Goal: Task Accomplishment & Management: Manage account settings

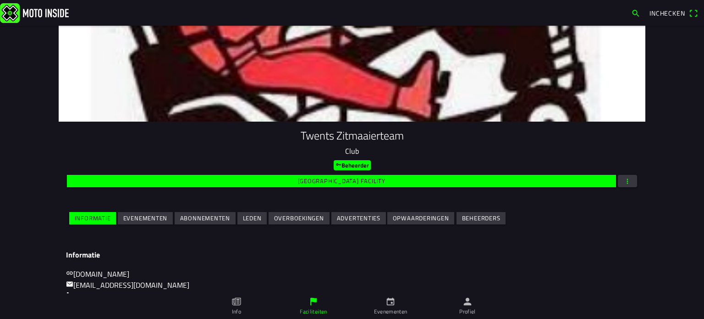
click at [397, 306] on link "Evenementen" at bounding box center [390, 306] width 77 height 26
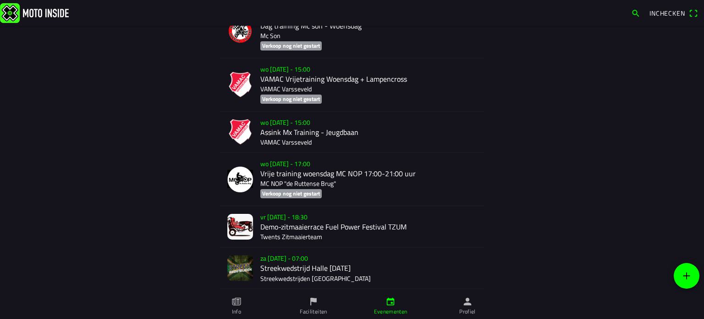
scroll to position [1869, 0]
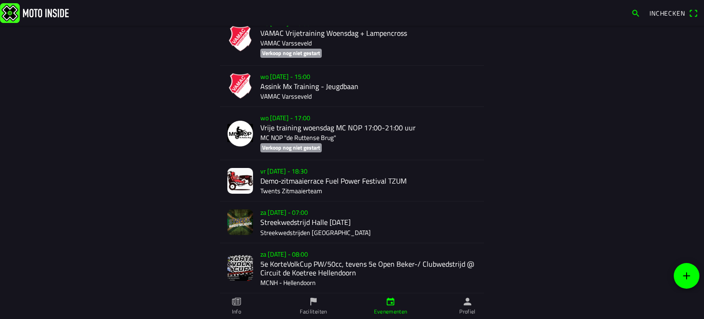
click at [284, 182] on div "vr 12 sep. - 18:30 Demo-zitmaaierrace Fuel Power Festival TZUM Twents Zitmaaier…" at bounding box center [368, 180] width 216 height 41
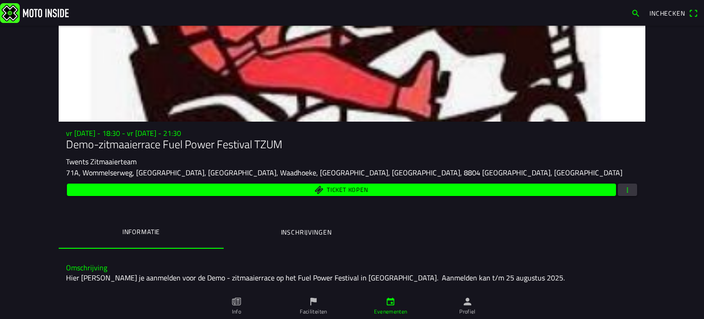
scroll to position [46, 0]
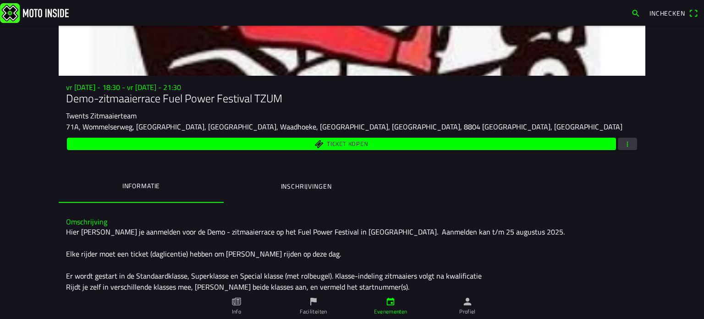
click at [625, 141] on span "button" at bounding box center [627, 144] width 8 height 12
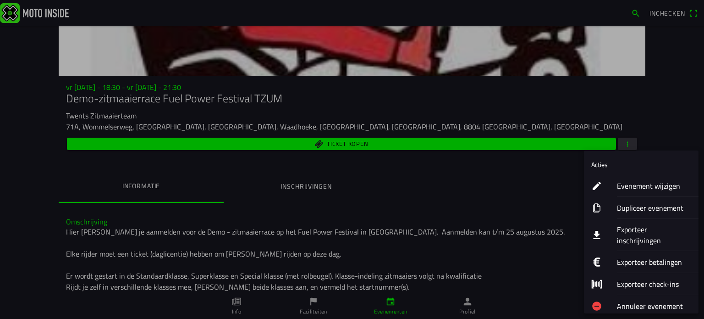
click at [649, 178] on div "Evenement wijzigen" at bounding box center [654, 186] width 74 height 22
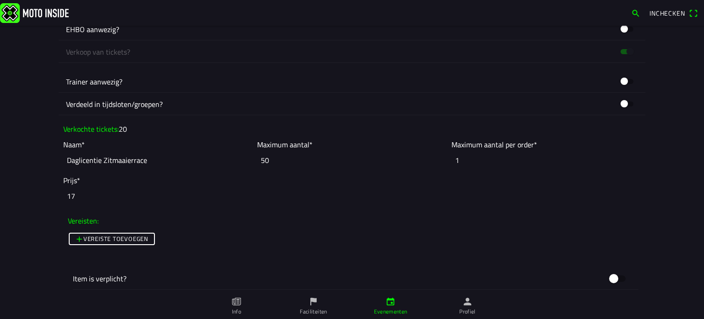
scroll to position [688, 0]
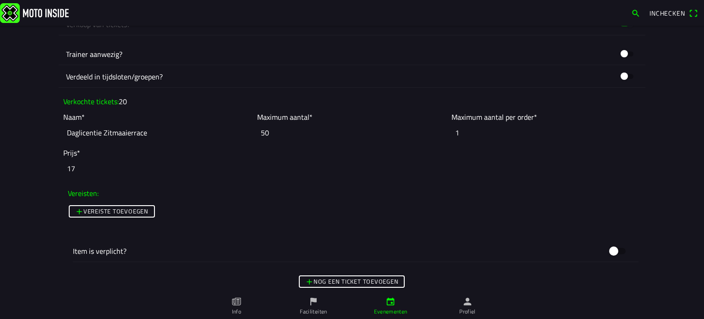
click at [275, 133] on input "50" at bounding box center [351, 132] width 189 height 20
type input "5"
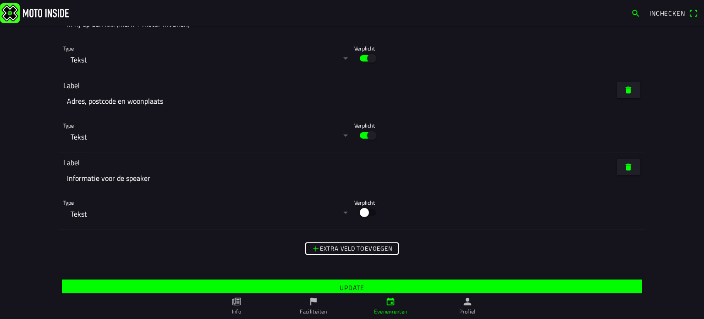
scroll to position [2419, 0]
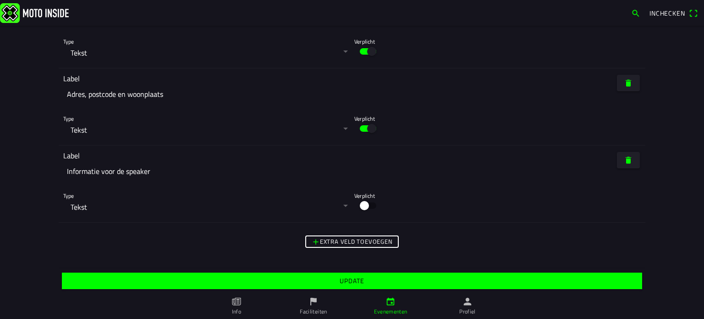
type input "1"
click at [0, 0] on slot "Update" at bounding box center [0, 0] width 0 height 0
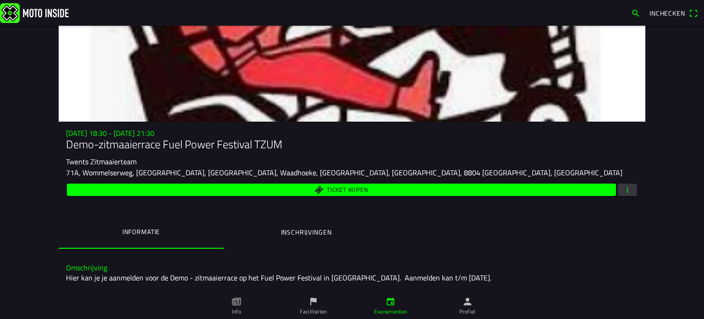
click at [624, 185] on span "button" at bounding box center [627, 189] width 8 height 12
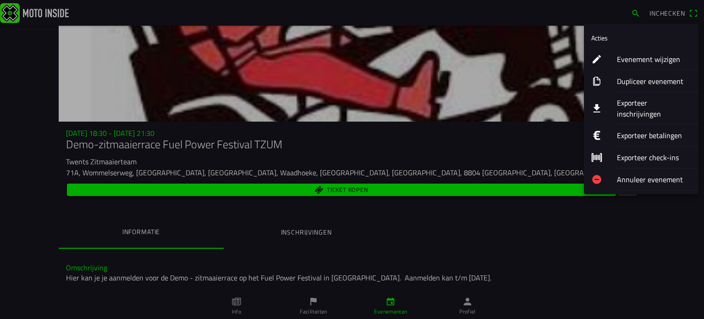
click at [640, 58] on ion-label "Evenement wijzigen" at bounding box center [654, 59] width 74 height 11
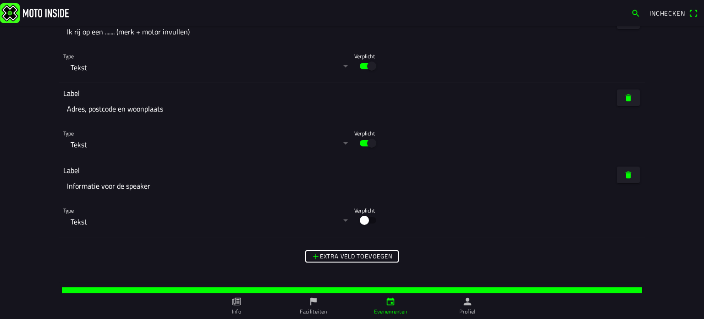
scroll to position [2419, 0]
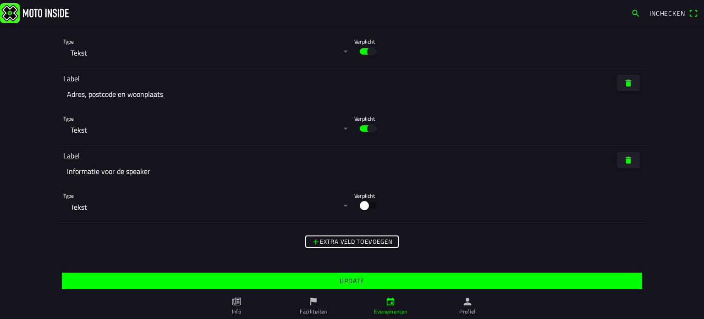
click at [340, 275] on span "Update" at bounding box center [352, 280] width 566 height 17
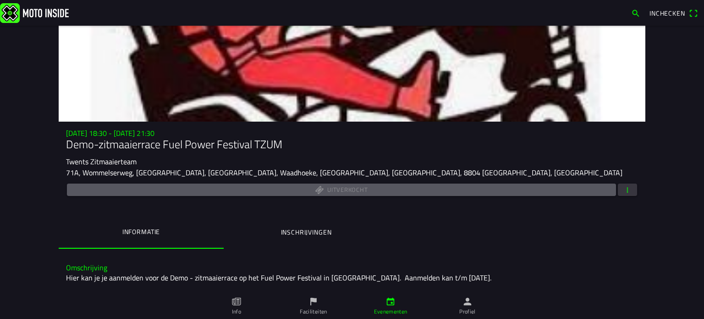
click at [397, 303] on link "Evenementen" at bounding box center [390, 306] width 77 height 26
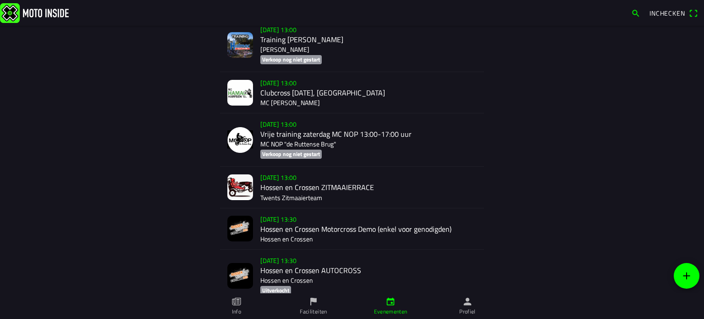
scroll to position [1381, 0]
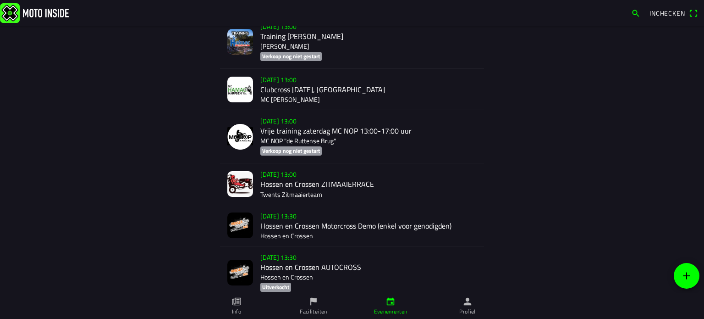
click at [282, 176] on div "za 6 sep. - 13:00 Hossen en Crossen ZITMAAIERRACE Twents Zitmaaierteam" at bounding box center [368, 183] width 216 height 41
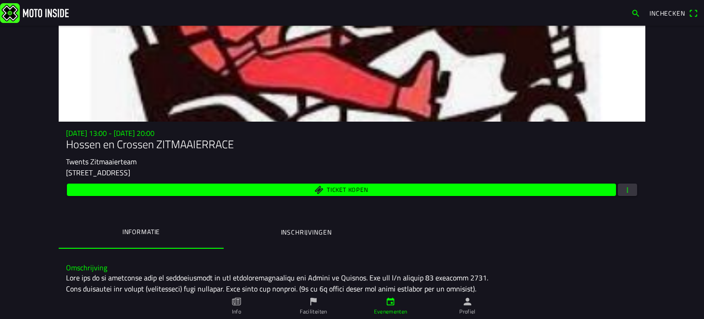
click at [626, 184] on span "button" at bounding box center [627, 189] width 8 height 12
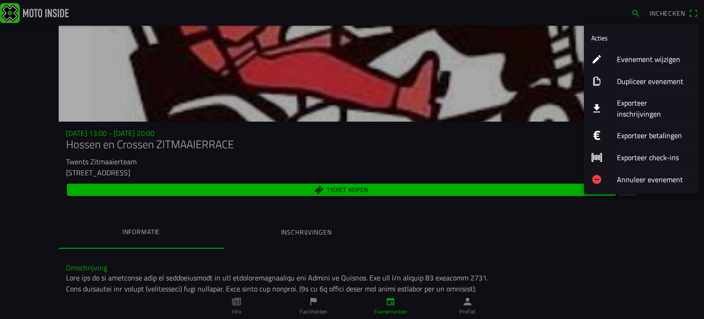
click at [627, 57] on ion-label "Evenement wijzigen" at bounding box center [654, 59] width 74 height 11
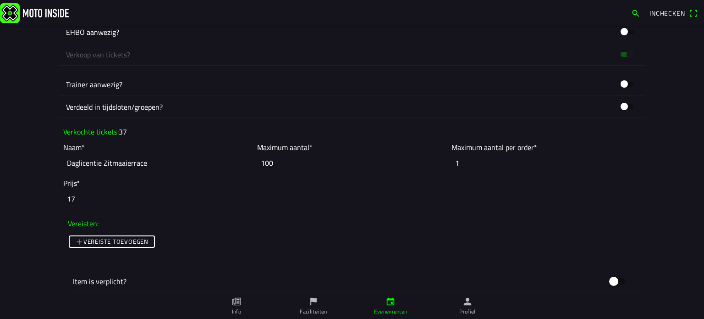
scroll to position [642, 0]
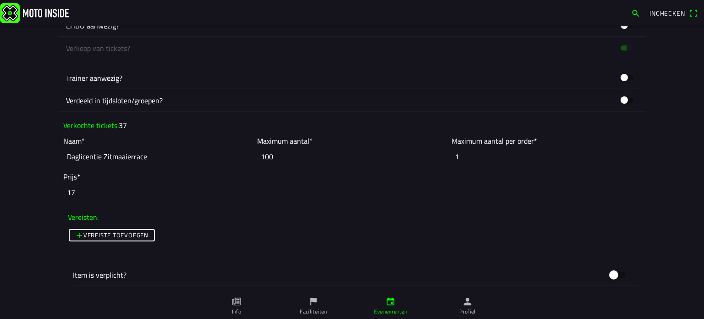
click at [277, 158] on input "100" at bounding box center [351, 156] width 189 height 20
type input "1"
type input "0"
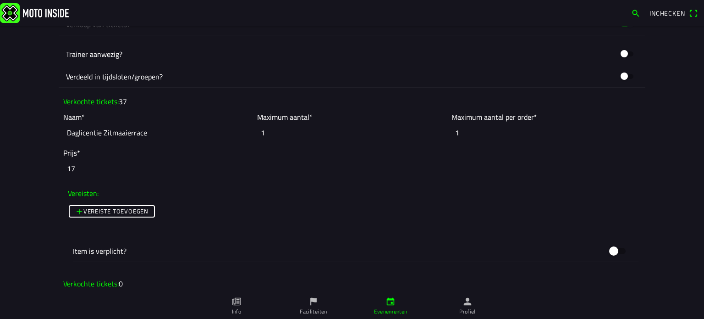
scroll to position [779, 0]
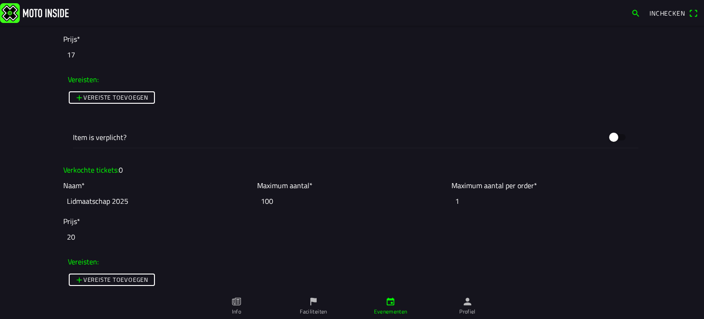
type input "1"
click at [277, 202] on input "100" at bounding box center [351, 201] width 189 height 20
drag, startPoint x: 281, startPoint y: 199, endPoint x: 254, endPoint y: 203, distance: 26.8
click at [257, 203] on input "100" at bounding box center [351, 201] width 189 height 20
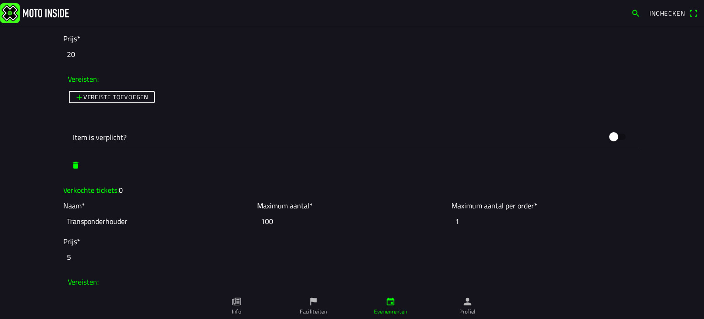
scroll to position [963, 0]
type input "1"
drag, startPoint x: 284, startPoint y: 220, endPoint x: 244, endPoint y: 227, distance: 40.5
click at [0, 0] on slot "Naam* Transponderhouder Maximum aantal* 100 Maximum aantal per order* 1" at bounding box center [0, 0] width 0 height 0
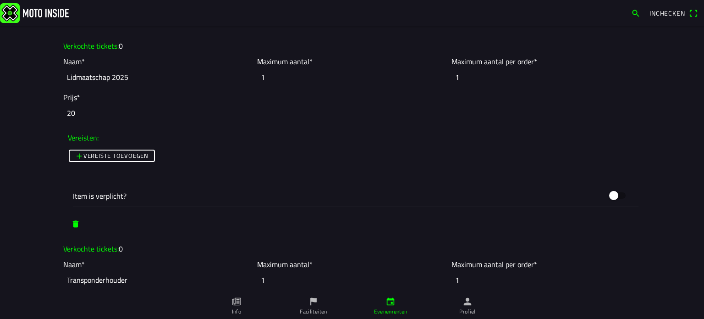
scroll to position [898, 0]
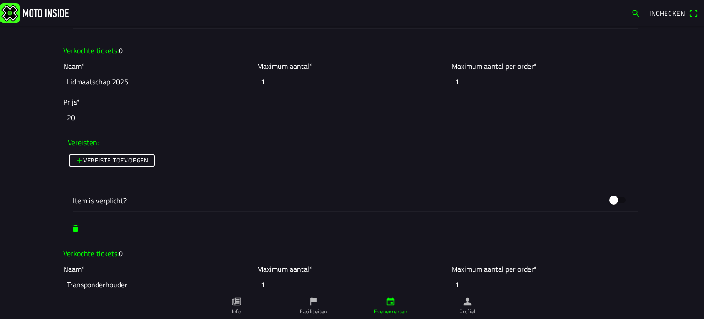
type input "1"
drag, startPoint x: 268, startPoint y: 80, endPoint x: 293, endPoint y: 84, distance: 26.0
click at [263, 81] on input "1" at bounding box center [351, 82] width 189 height 20
drag, startPoint x: 268, startPoint y: 77, endPoint x: 246, endPoint y: 85, distance: 23.5
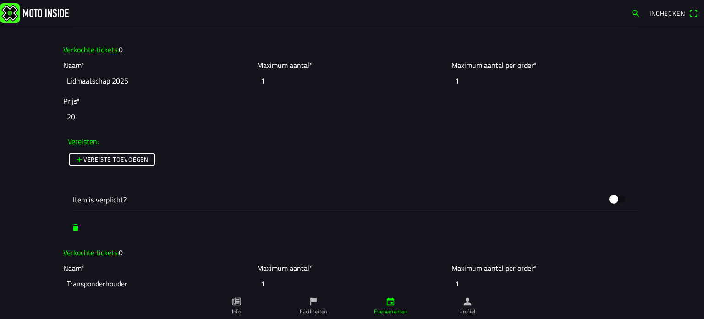
click at [0, 0] on slot "Naam* Lidmaatschap 2025 Maximum aantal* 1 Maximum aantal per order* 1" at bounding box center [0, 0] width 0 height 0
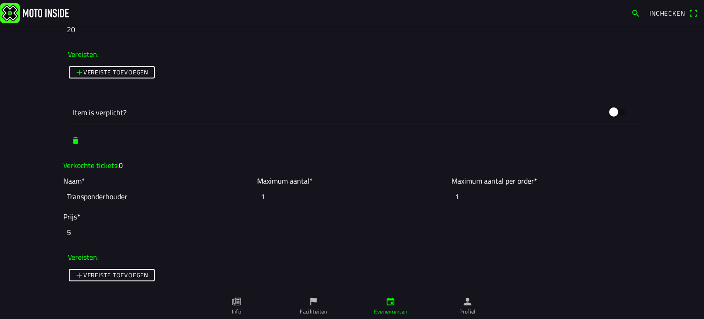
scroll to position [1037, 0]
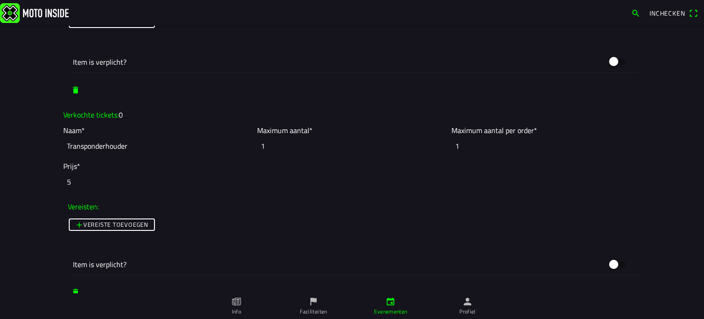
type input "0"
drag, startPoint x: 271, startPoint y: 149, endPoint x: 242, endPoint y: 150, distance: 29.4
click at [0, 0] on slot "Naam* Transponderhouder Maximum aantal* 1 Maximum aantal per order* 1" at bounding box center [0, 0] width 0 height 0
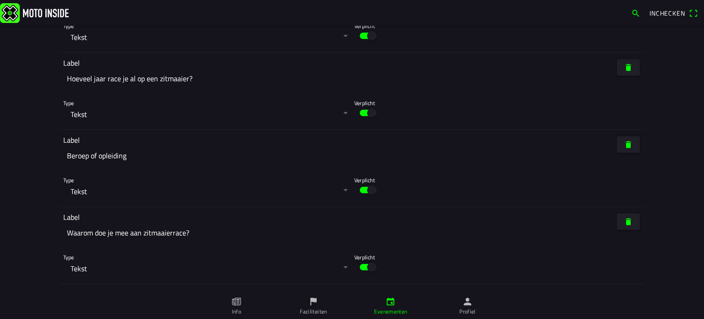
scroll to position [3187, 0]
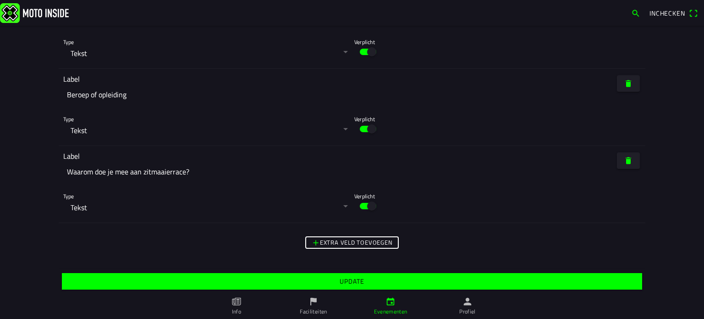
type input "0"
click at [344, 274] on span "Update" at bounding box center [352, 281] width 566 height 17
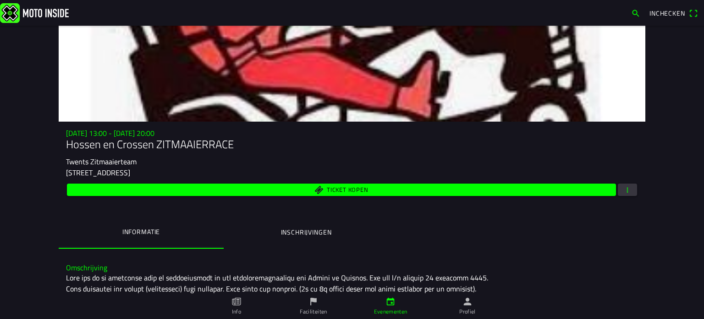
click at [624, 188] on span "button" at bounding box center [627, 189] width 8 height 12
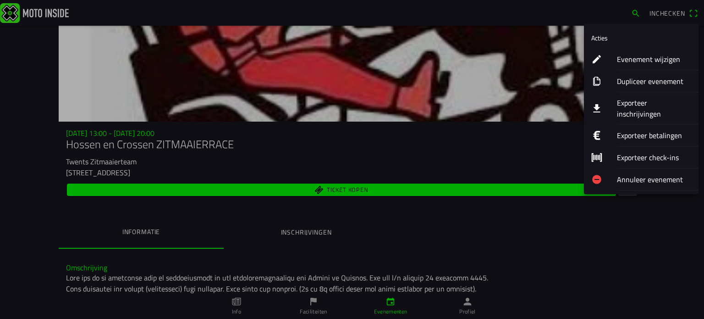
click at [636, 59] on ion-label "Evenement wijzigen" at bounding box center [654, 59] width 74 height 11
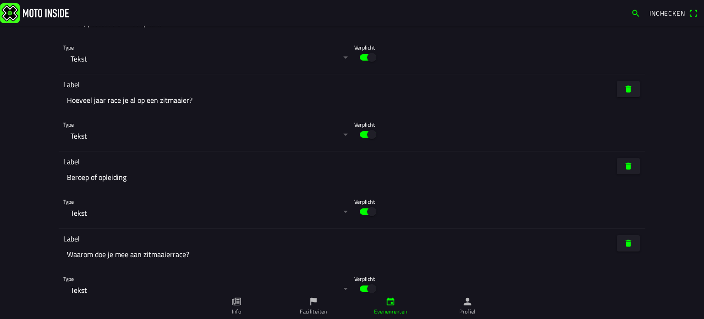
scroll to position [3187, 0]
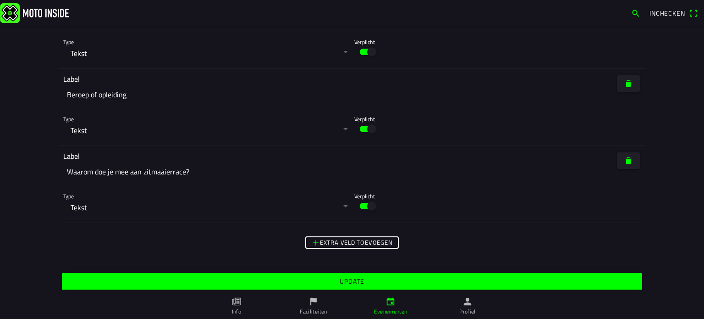
click at [0, 0] on slot "Update" at bounding box center [0, 0] width 0 height 0
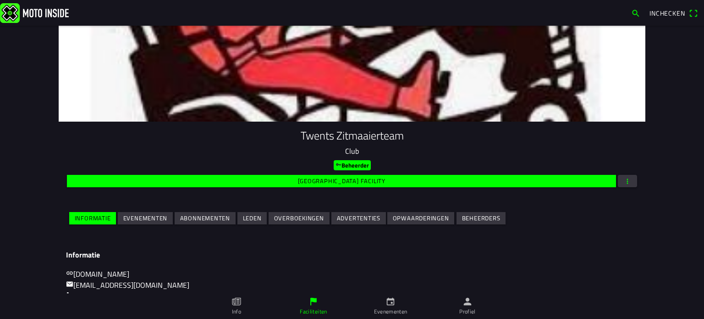
click at [389, 302] on icon "calendar" at bounding box center [391, 301] width 10 height 10
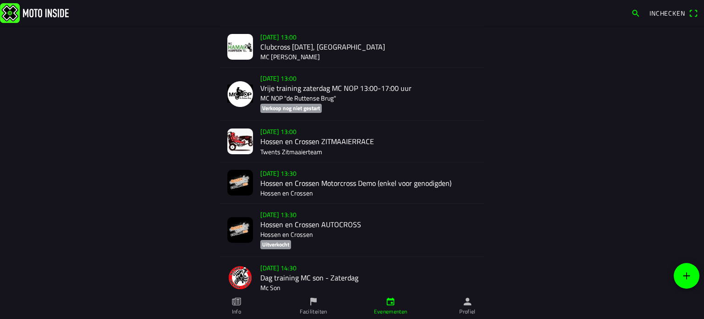
scroll to position [1365, 0]
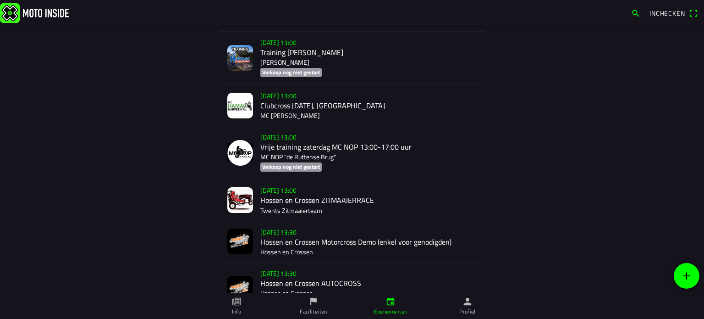
click at [279, 191] on div "[DATE] 13:00 Hossen en Crossen ZITMAAIERRACE Twents Zitmaaierteam" at bounding box center [368, 199] width 216 height 41
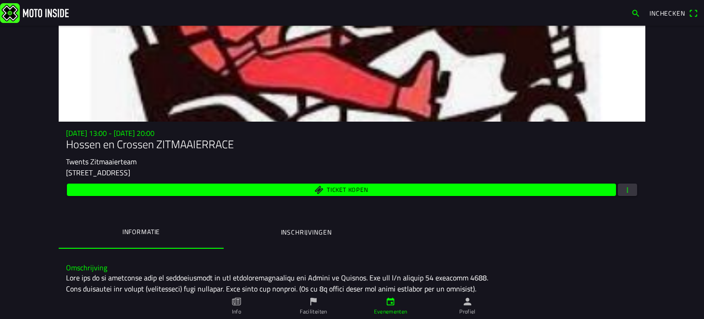
click at [625, 188] on span "button" at bounding box center [627, 189] width 8 height 12
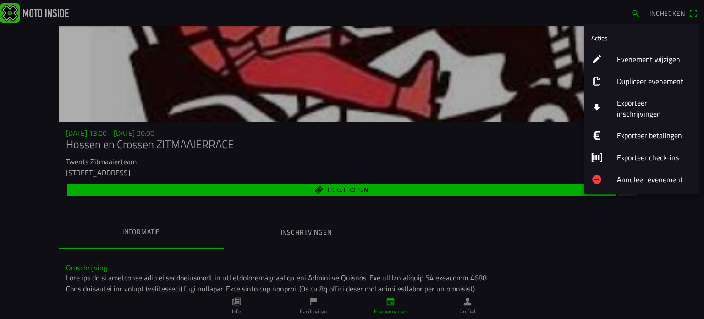
click at [632, 55] on ion-label "Evenement wijzigen" at bounding box center [654, 59] width 74 height 11
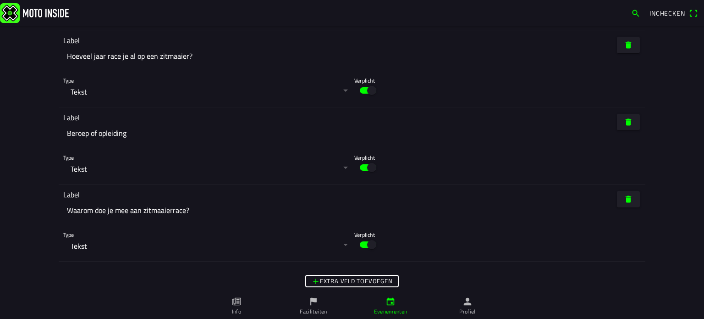
scroll to position [3187, 0]
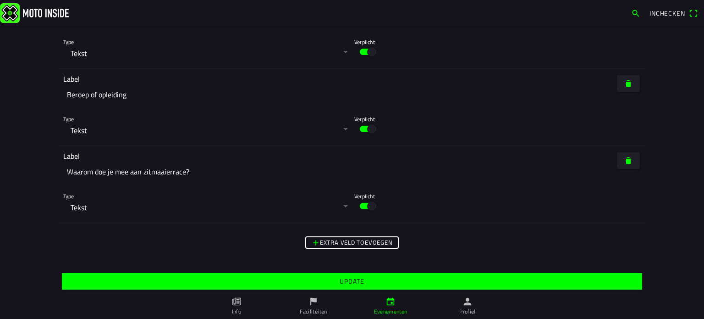
click at [0, 0] on slot "Update" at bounding box center [0, 0] width 0 height 0
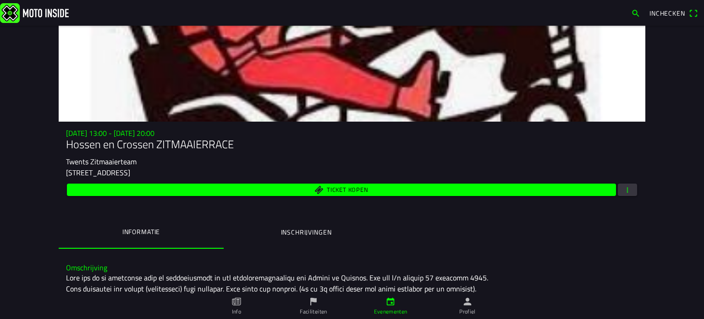
click at [338, 184] on span "Ticket kopen" at bounding box center [341, 189] width 539 height 12
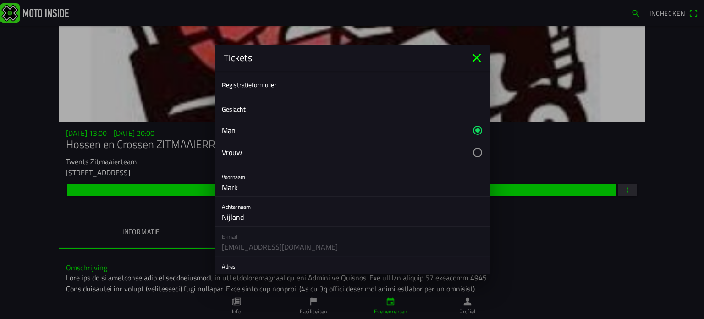
click at [479, 51] on icon "close" at bounding box center [476, 57] width 15 height 15
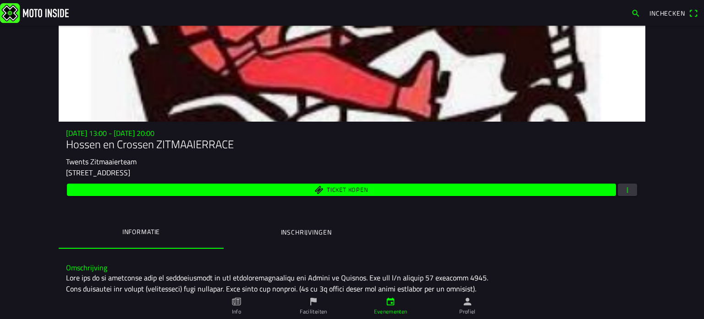
click at [623, 188] on span "button" at bounding box center [627, 189] width 8 height 12
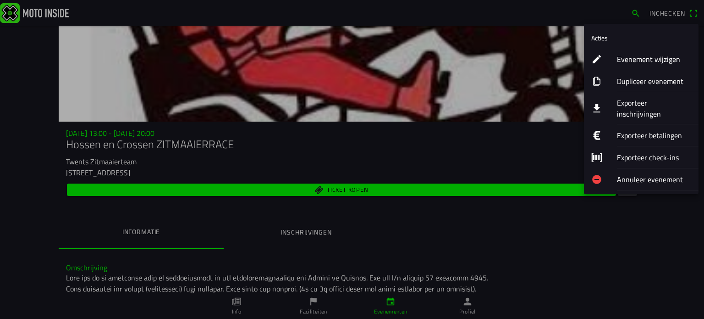
click at [628, 52] on div "Evenement wijzigen" at bounding box center [654, 59] width 74 height 22
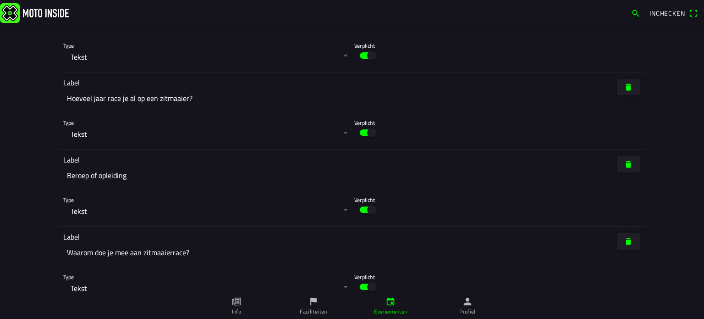
scroll to position [3187, 0]
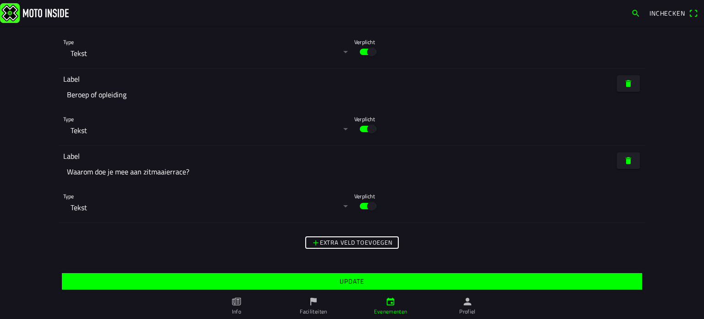
click at [353, 275] on span "Update" at bounding box center [352, 281] width 566 height 17
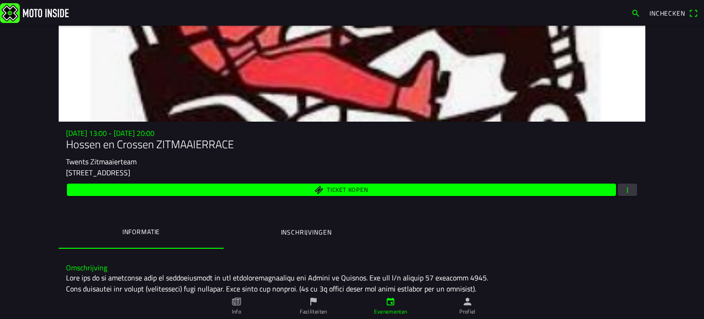
click at [623, 187] on span "button" at bounding box center [627, 189] width 8 height 12
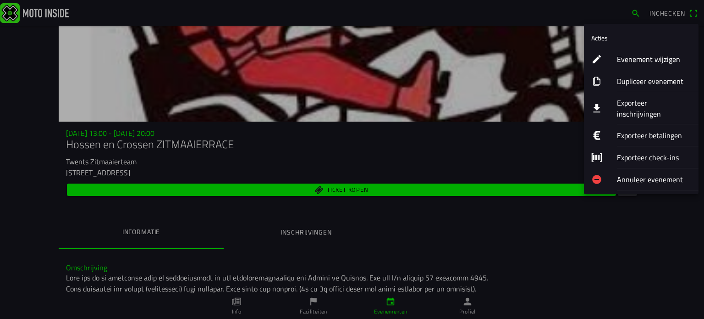
click at [634, 58] on ion-label "Evenement wijzigen" at bounding box center [654, 59] width 74 height 11
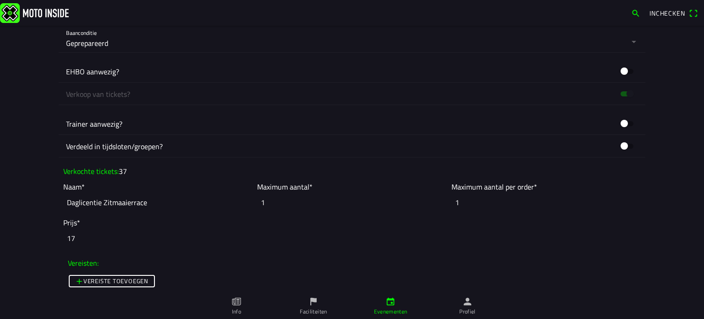
scroll to position [779, 0]
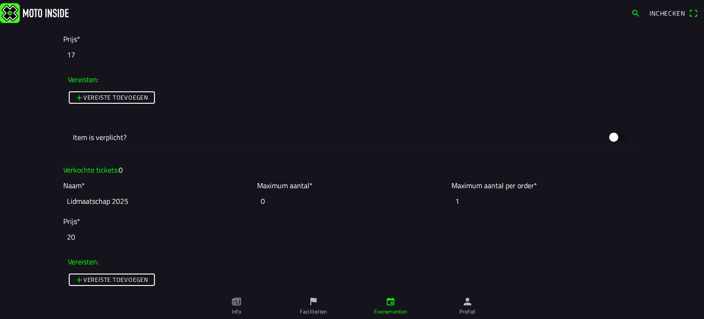
click at [263, 198] on input "0" at bounding box center [351, 201] width 189 height 20
drag, startPoint x: 263, startPoint y: 198, endPoint x: 253, endPoint y: 199, distance: 9.7
click at [257, 199] on input "0" at bounding box center [351, 201] width 189 height 20
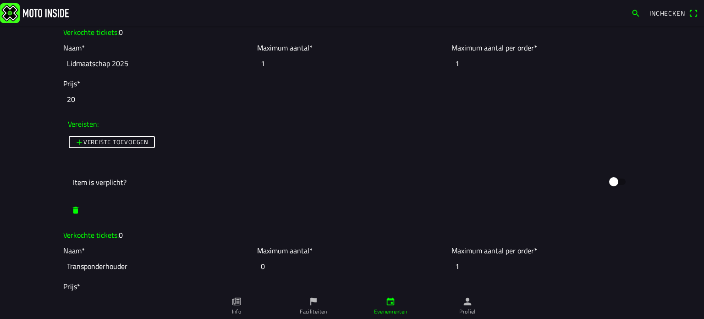
type input "1"
drag, startPoint x: 266, startPoint y: 262, endPoint x: 249, endPoint y: 263, distance: 17.5
click at [0, 0] on slot "Naam* Transponderhouder Maximum aantal* 0 Maximum aantal per order* 1" at bounding box center [0, 0] width 0 height 0
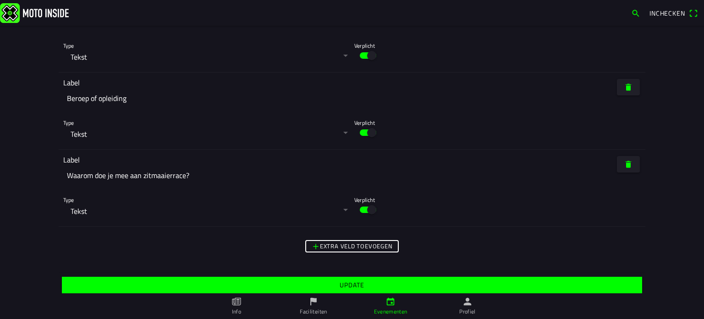
scroll to position [3187, 0]
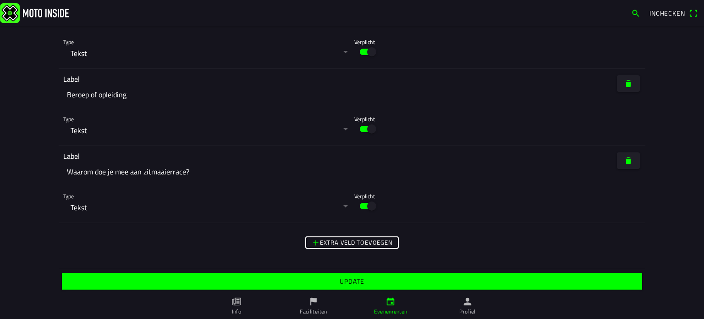
type input "1"
click at [0, 0] on slot "Update" at bounding box center [0, 0] width 0 height 0
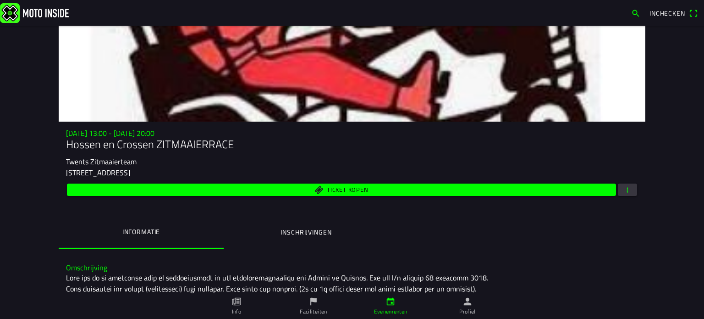
click at [342, 187] on span "Ticket kopen" at bounding box center [347, 190] width 41 height 6
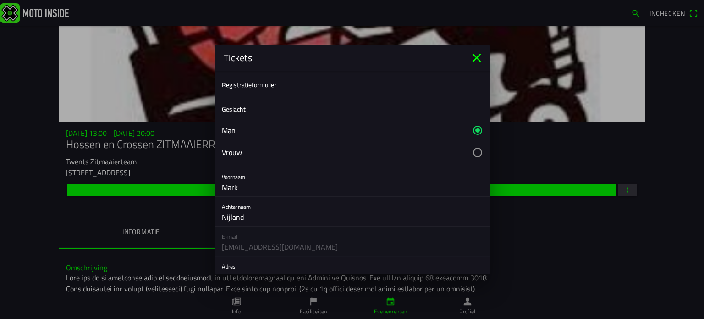
click at [476, 53] on icon "close" at bounding box center [476, 57] width 15 height 15
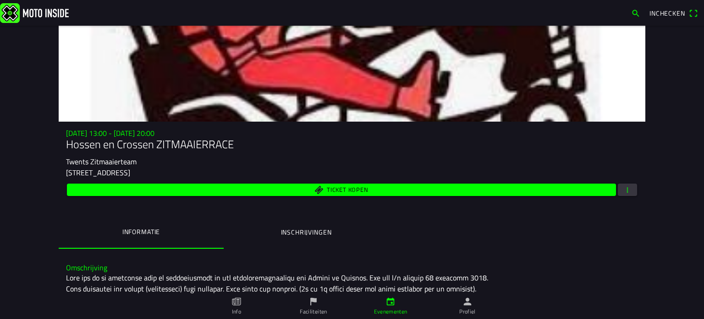
click at [623, 184] on span "button" at bounding box center [627, 189] width 8 height 12
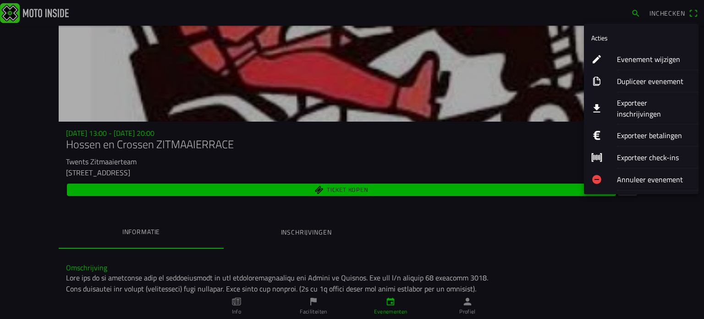
click at [627, 54] on ion-label "Evenement wijzigen" at bounding box center [654, 59] width 74 height 11
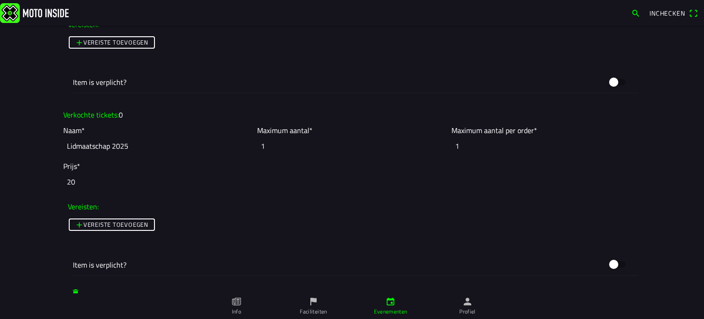
scroll to position [839, 0]
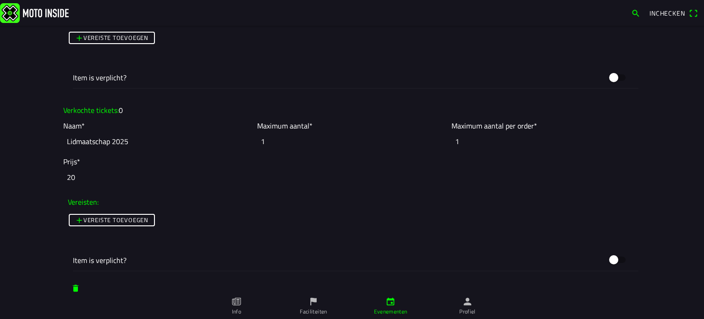
click at [389, 303] on icon "calendar" at bounding box center [391, 301] width 10 height 10
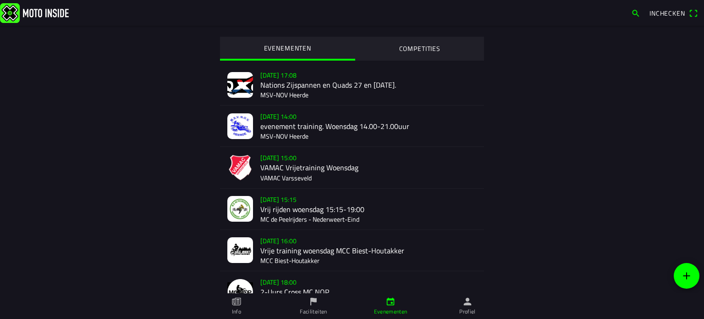
click at [310, 306] on icon "flag" at bounding box center [313, 301] width 10 height 10
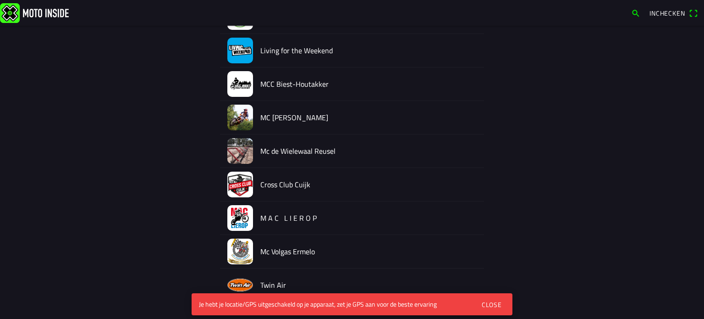
scroll to position [138, 0]
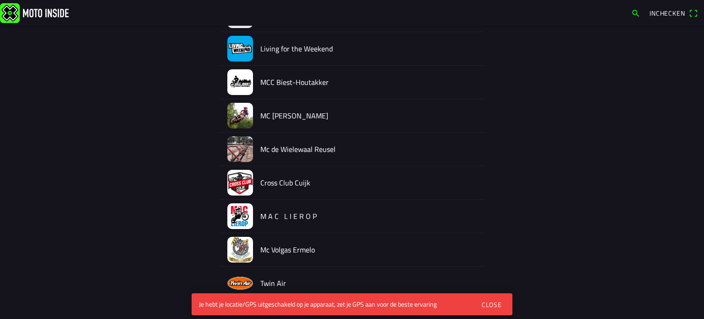
click at [496, 300] on div "Close" at bounding box center [492, 304] width 20 height 10
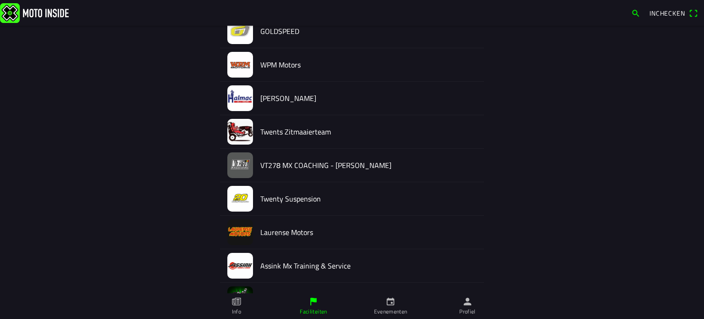
scroll to position [1007, 0]
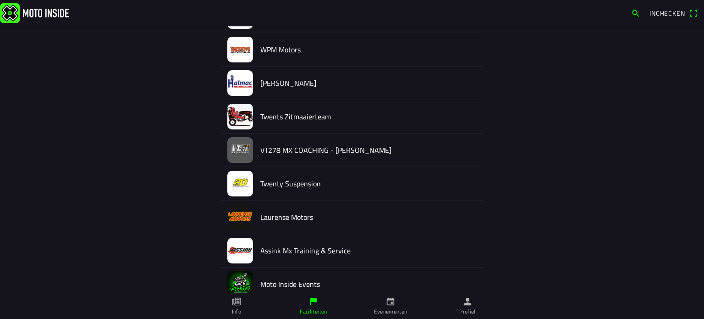
click at [235, 109] on img at bounding box center [240, 117] width 26 height 26
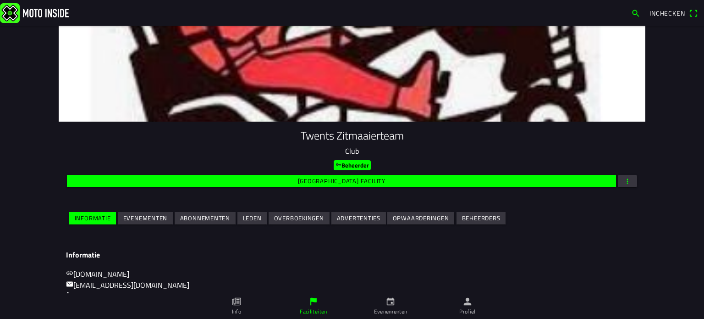
click at [0, 0] on slot "Evenementen" at bounding box center [0, 0] width 0 height 0
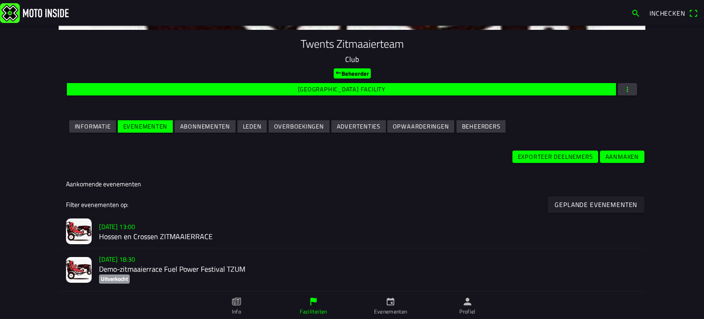
scroll to position [229, 0]
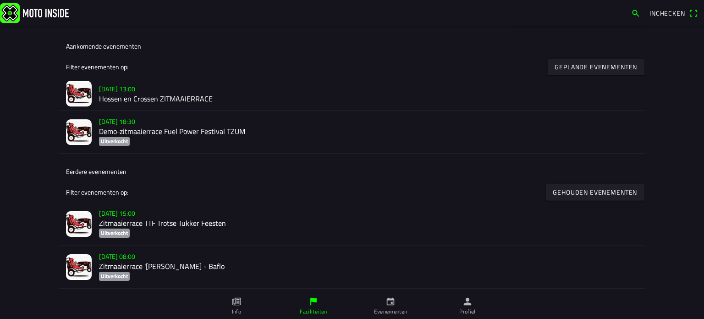
click at [0, 0] on slot "vr 15 aug. - 15:00" at bounding box center [0, 0] width 0 height 0
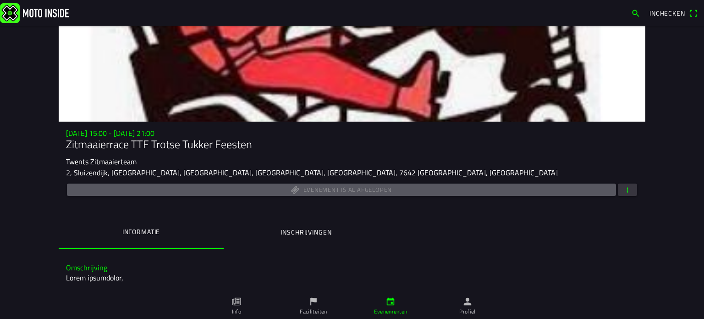
click at [623, 186] on span "button" at bounding box center [627, 189] width 8 height 12
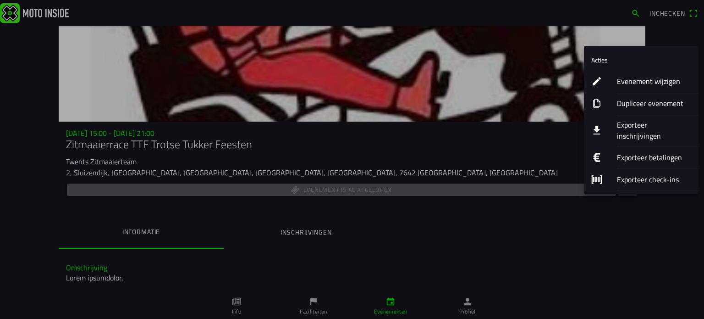
click at [624, 77] on ion-label "Evenement wijzigen" at bounding box center [654, 81] width 74 height 11
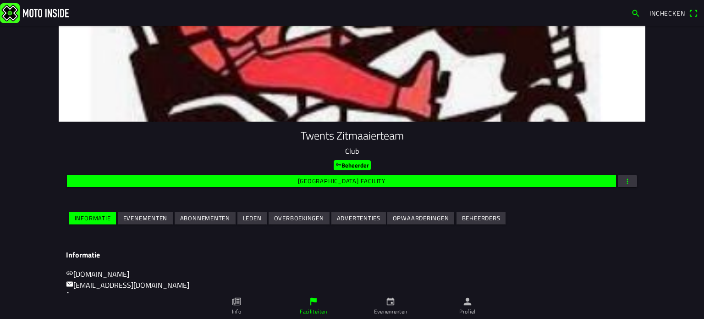
click at [386, 302] on icon "calendar" at bounding box center [391, 301] width 10 height 10
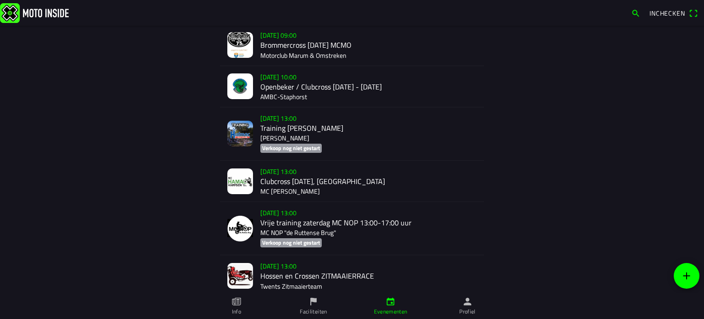
scroll to position [1427, 0]
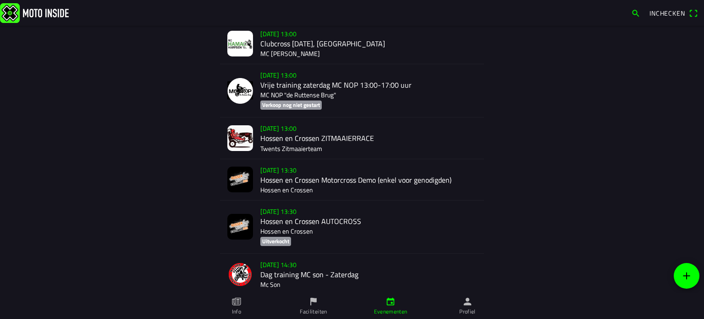
click at [273, 128] on div "za 6 sep. - 13:00 Hossen en Crossen ZITMAAIERRACE Twents Zitmaaierteam" at bounding box center [368, 137] width 216 height 41
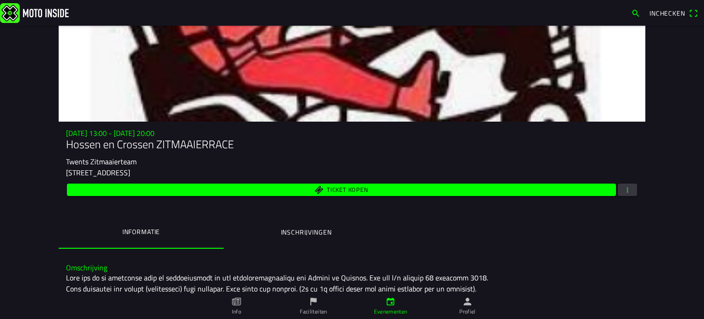
drag, startPoint x: 627, startPoint y: 187, endPoint x: 623, endPoint y: 171, distance: 16.4
click at [627, 187] on span "button" at bounding box center [627, 189] width 8 height 12
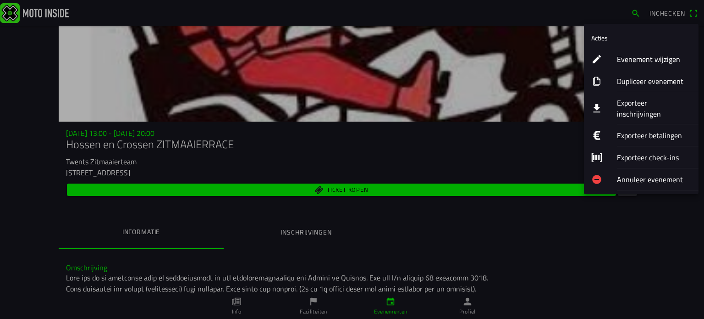
click at [645, 54] on ion-label "Evenement wijzigen" at bounding box center [654, 59] width 74 height 11
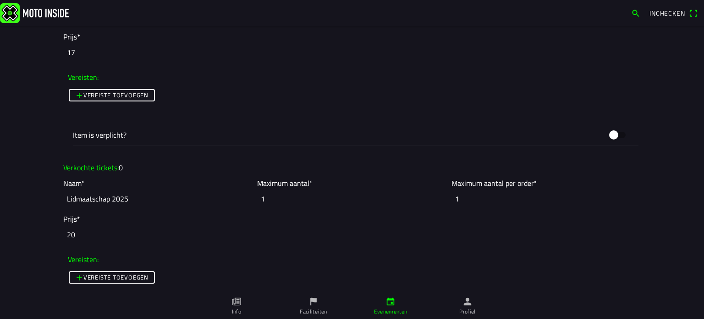
scroll to position [805, 0]
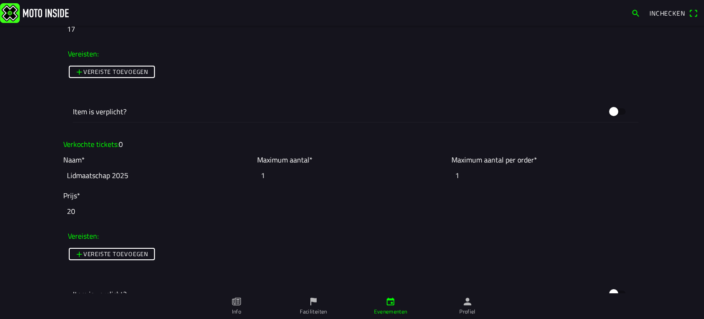
click at [462, 169] on input "1" at bounding box center [546, 175] width 189 height 20
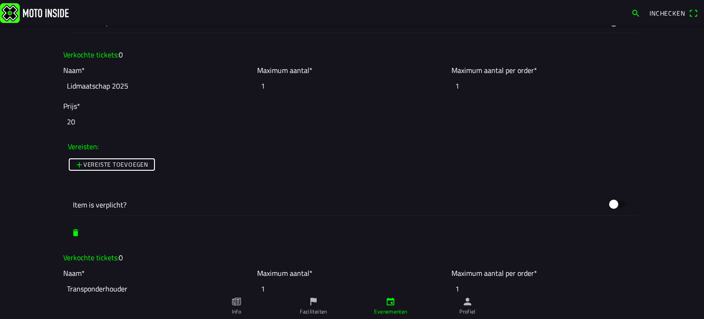
scroll to position [897, 0]
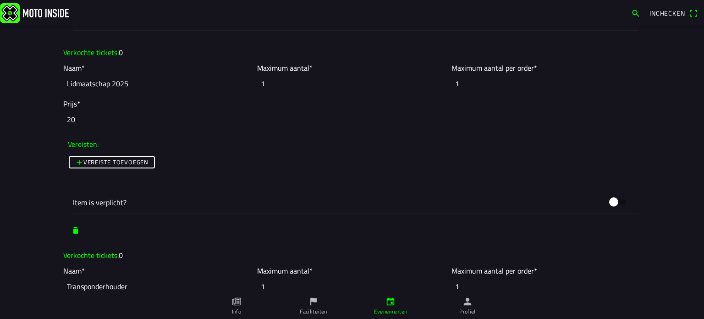
click at [73, 226] on span "button" at bounding box center [75, 230] width 9 height 17
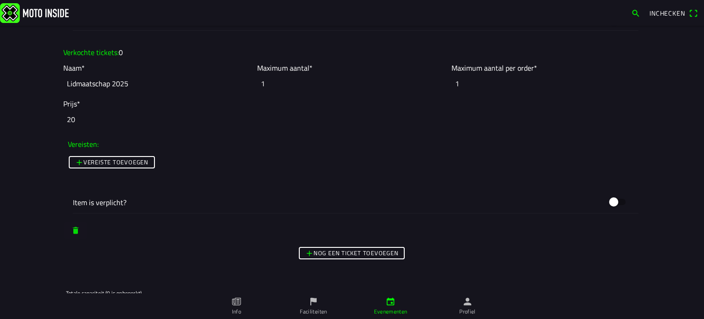
type input "Transponderhouder"
type input "5"
click at [71, 224] on span "button" at bounding box center [75, 230] width 9 height 17
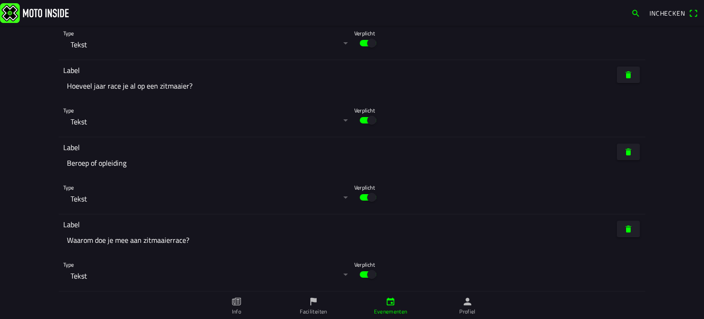
scroll to position [2782, 0]
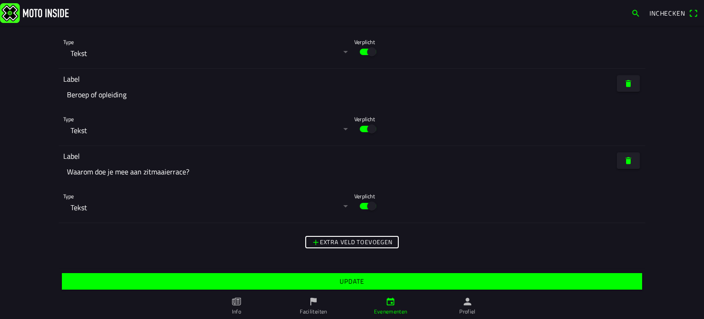
click at [0, 0] on slot "Update" at bounding box center [0, 0] width 0 height 0
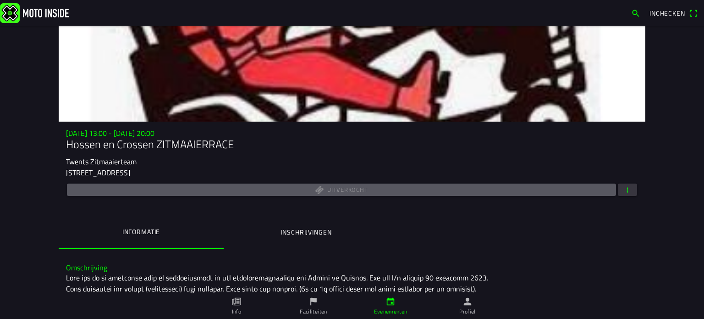
click at [624, 186] on span "button" at bounding box center [627, 189] width 8 height 12
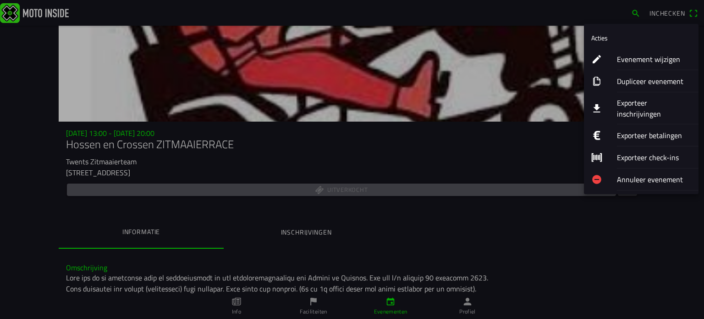
click at [645, 99] on ion-label "Exporteer inschrijvingen" at bounding box center [654, 108] width 74 height 22
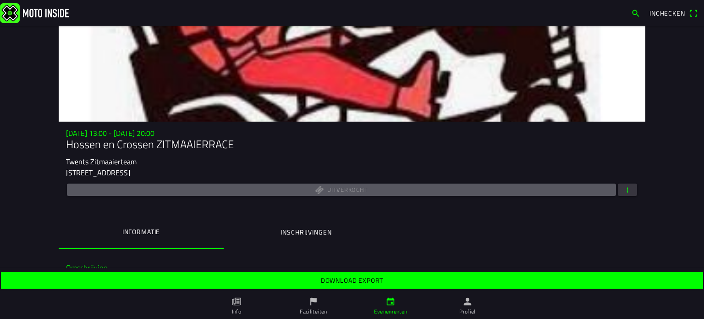
click at [0, 0] on slot "Download export" at bounding box center [0, 0] width 0 height 0
click at [388, 304] on icon "calendar" at bounding box center [391, 301] width 10 height 10
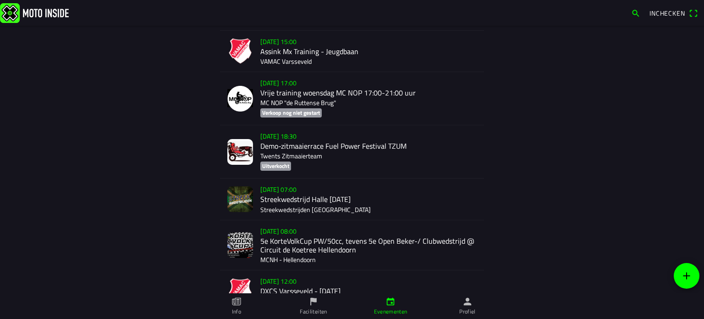
scroll to position [1927, 0]
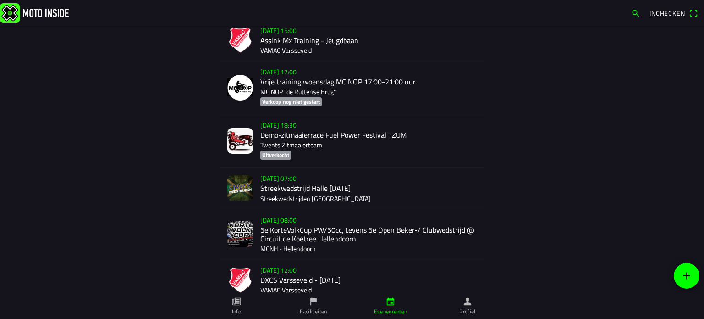
click at [275, 134] on div "[DATE] 18:30 Demo-zitmaaierrace Fuel Power Festival TZUM Twents Zitmaaierteam U…" at bounding box center [368, 140] width 216 height 53
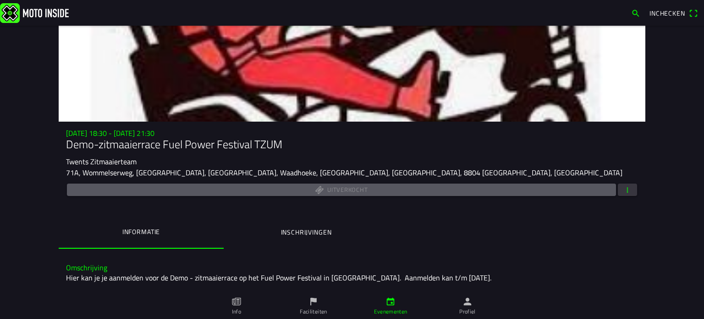
click at [627, 183] on span "button" at bounding box center [627, 189] width 8 height 12
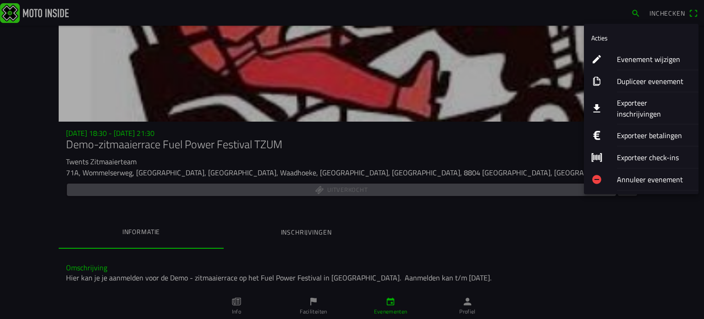
click at [635, 99] on ion-label "Exporteer inschrijvingen" at bounding box center [654, 108] width 74 height 22
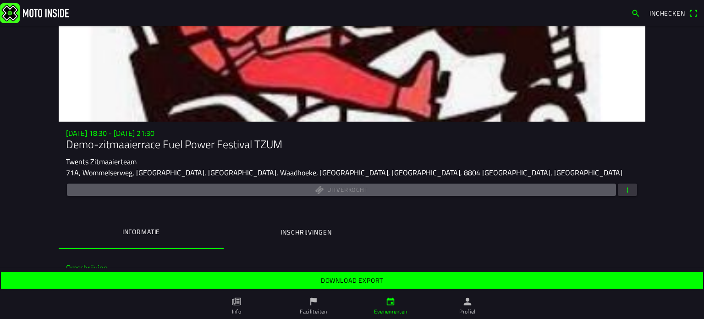
click at [369, 275] on span "Download export" at bounding box center [352, 280] width 688 height 17
